Goal: Obtain resource: Download file/media

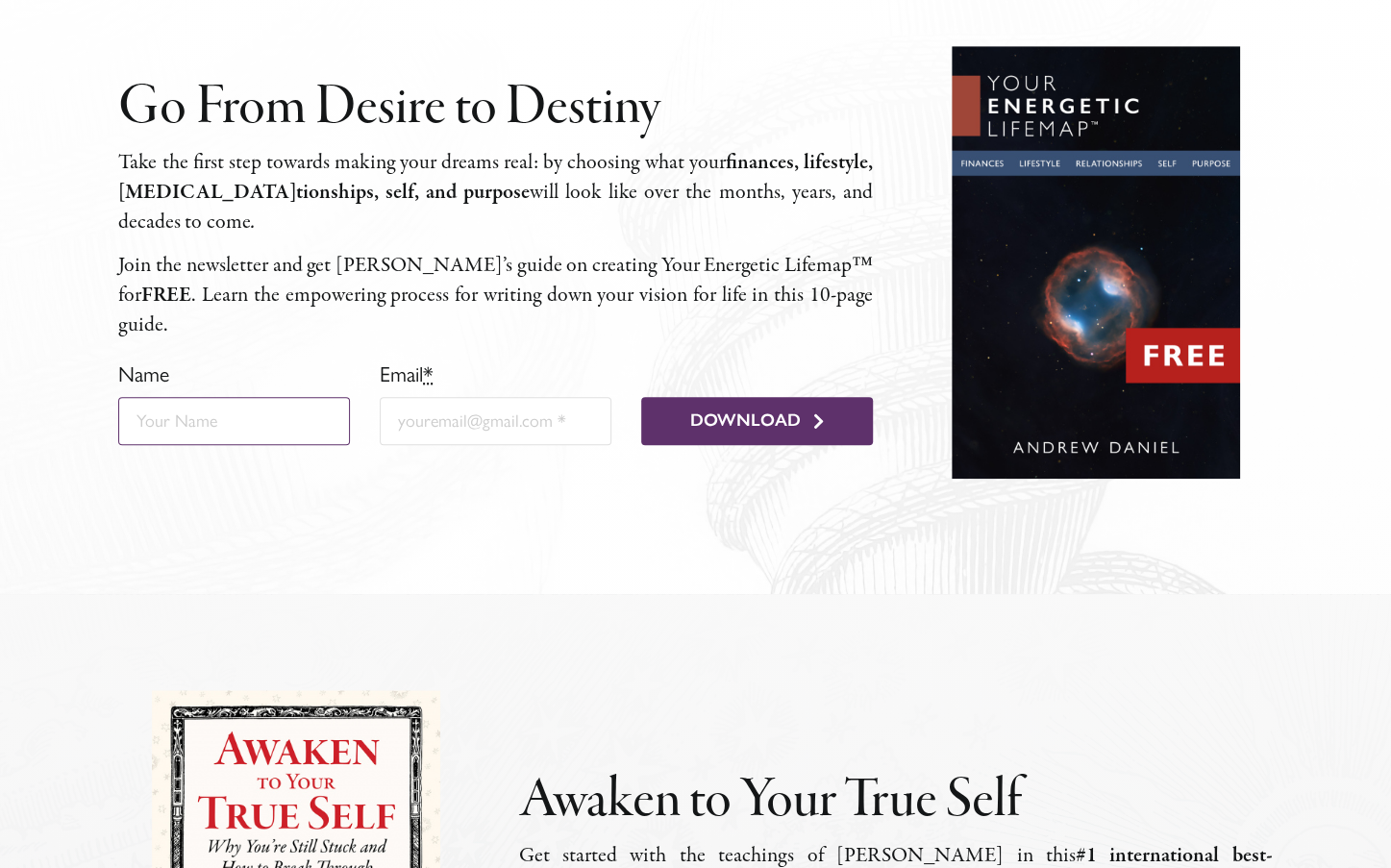
scroll to position [673, 0]
type input "a"
click at [485, 397] on input "Email *" at bounding box center [495, 421] width 232 height 48
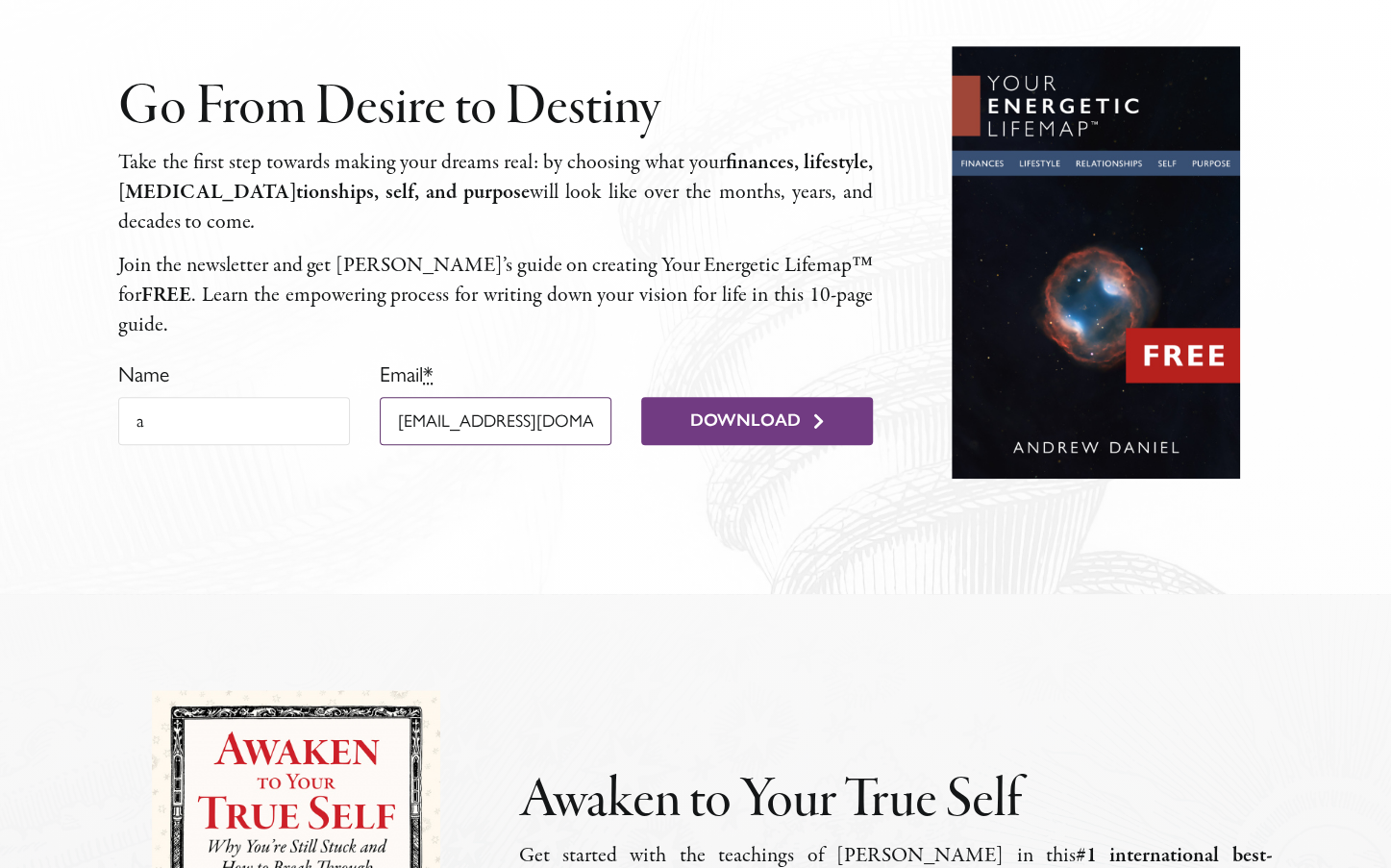
type input "[EMAIL_ADDRESS][DOMAIN_NAME]"
click at [702, 397] on button "Download" at bounding box center [757, 421] width 232 height 48
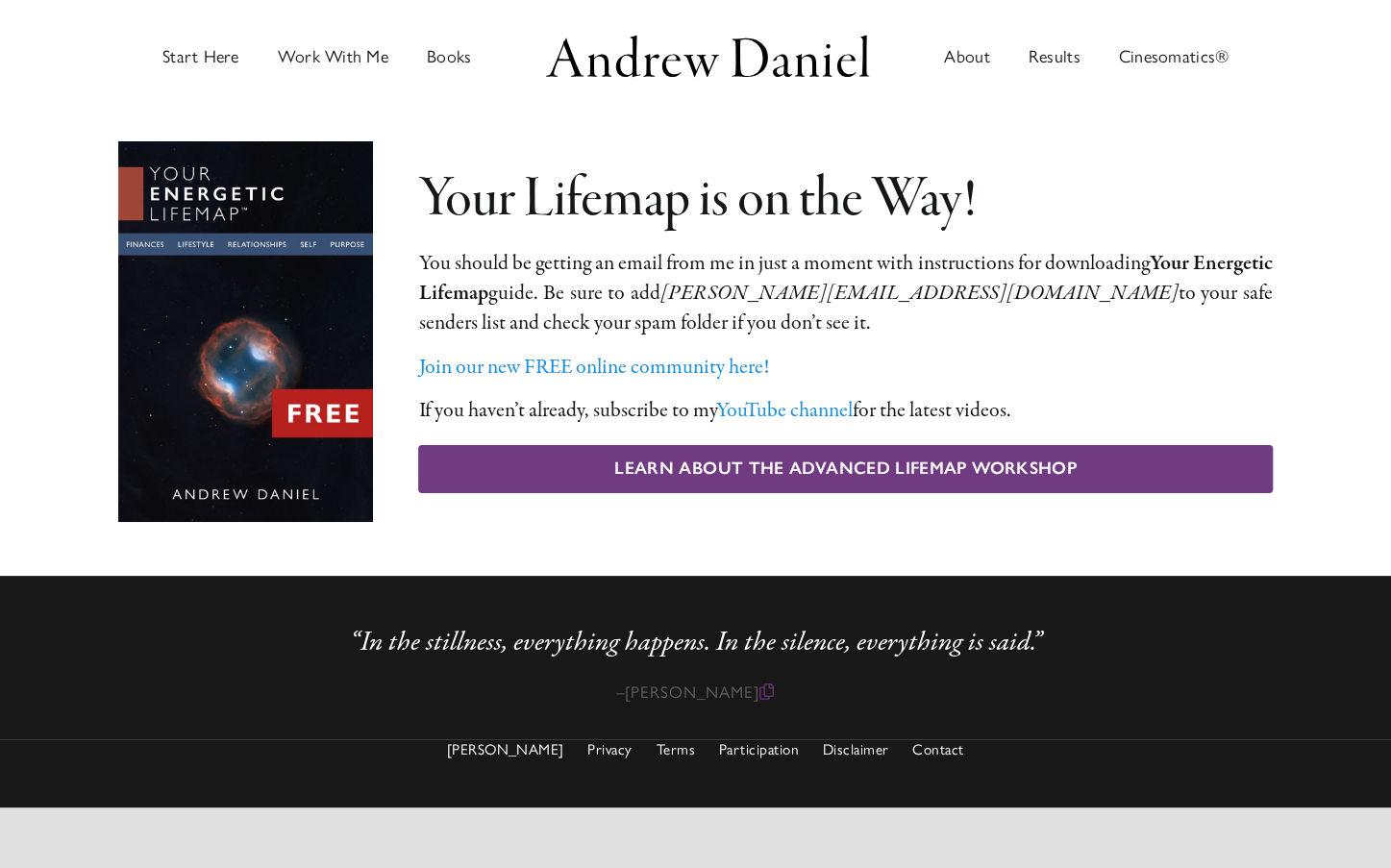
click at [700, 465] on span "Learn About The Advanced Lifemap Workshop" at bounding box center [845, 470] width 462 height 22
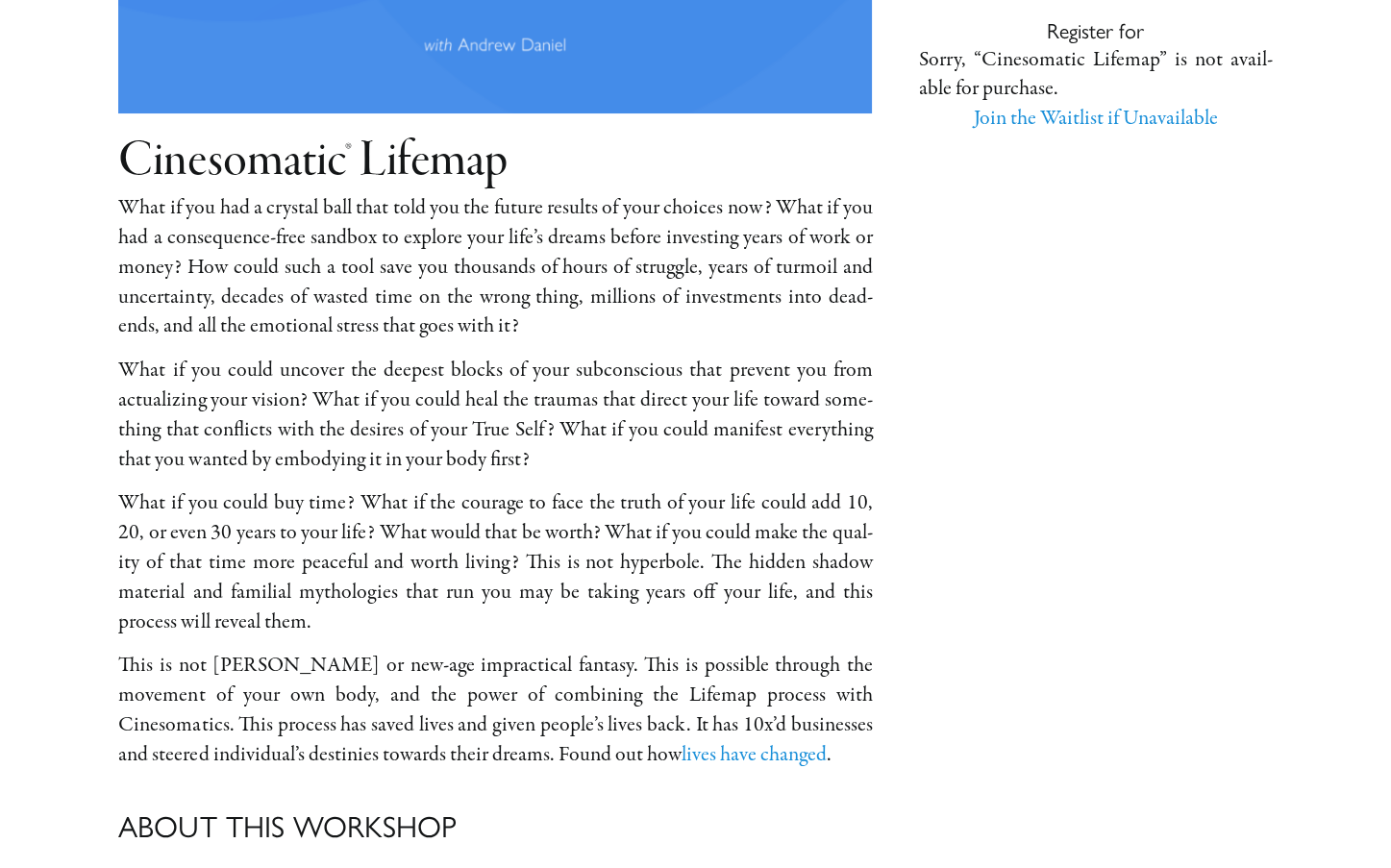
scroll to position [288, 0]
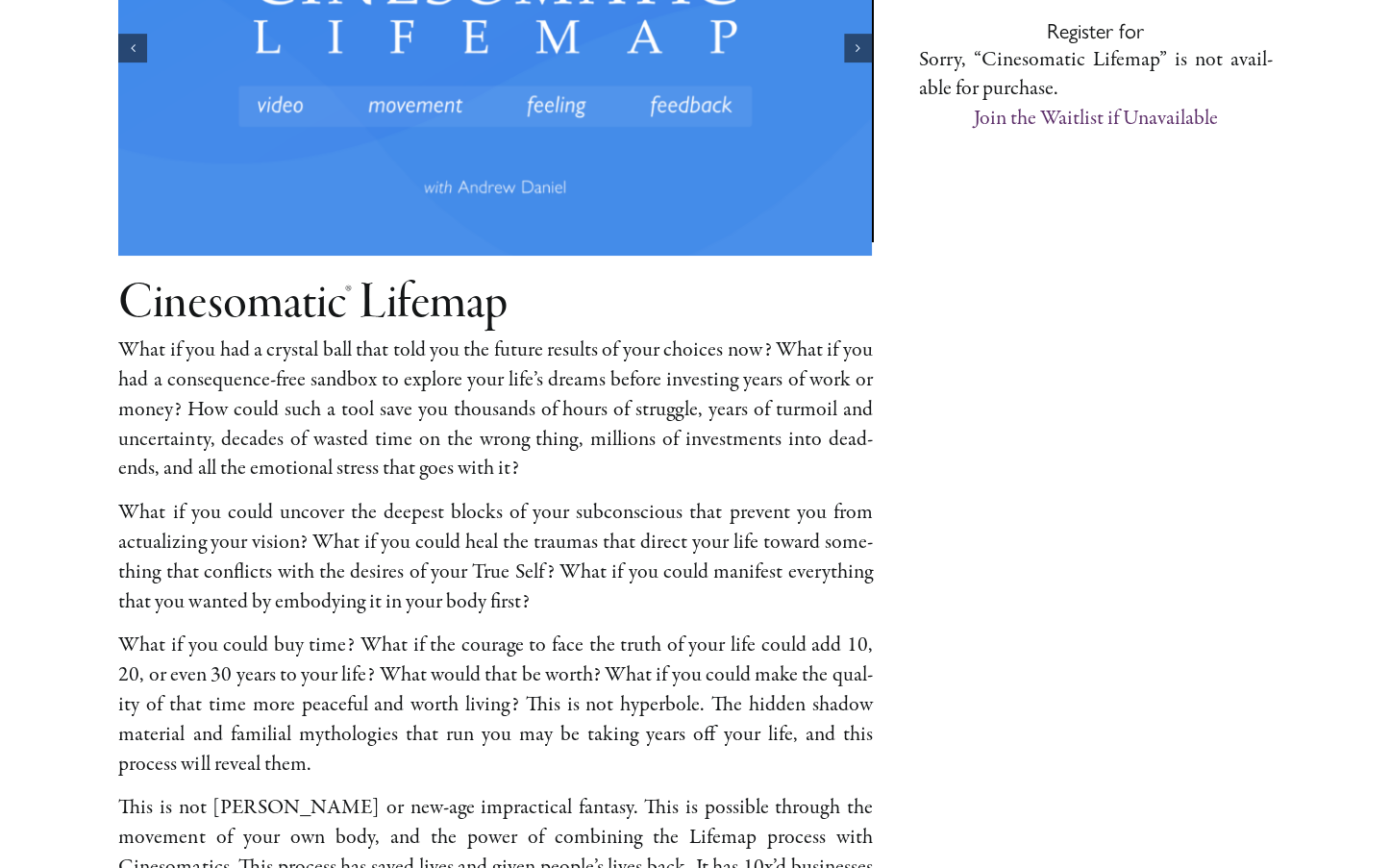
click at [1022, 122] on link "Join the Waitlist if Unavailable" at bounding box center [1096, 118] width 244 height 29
